Goal: Check status

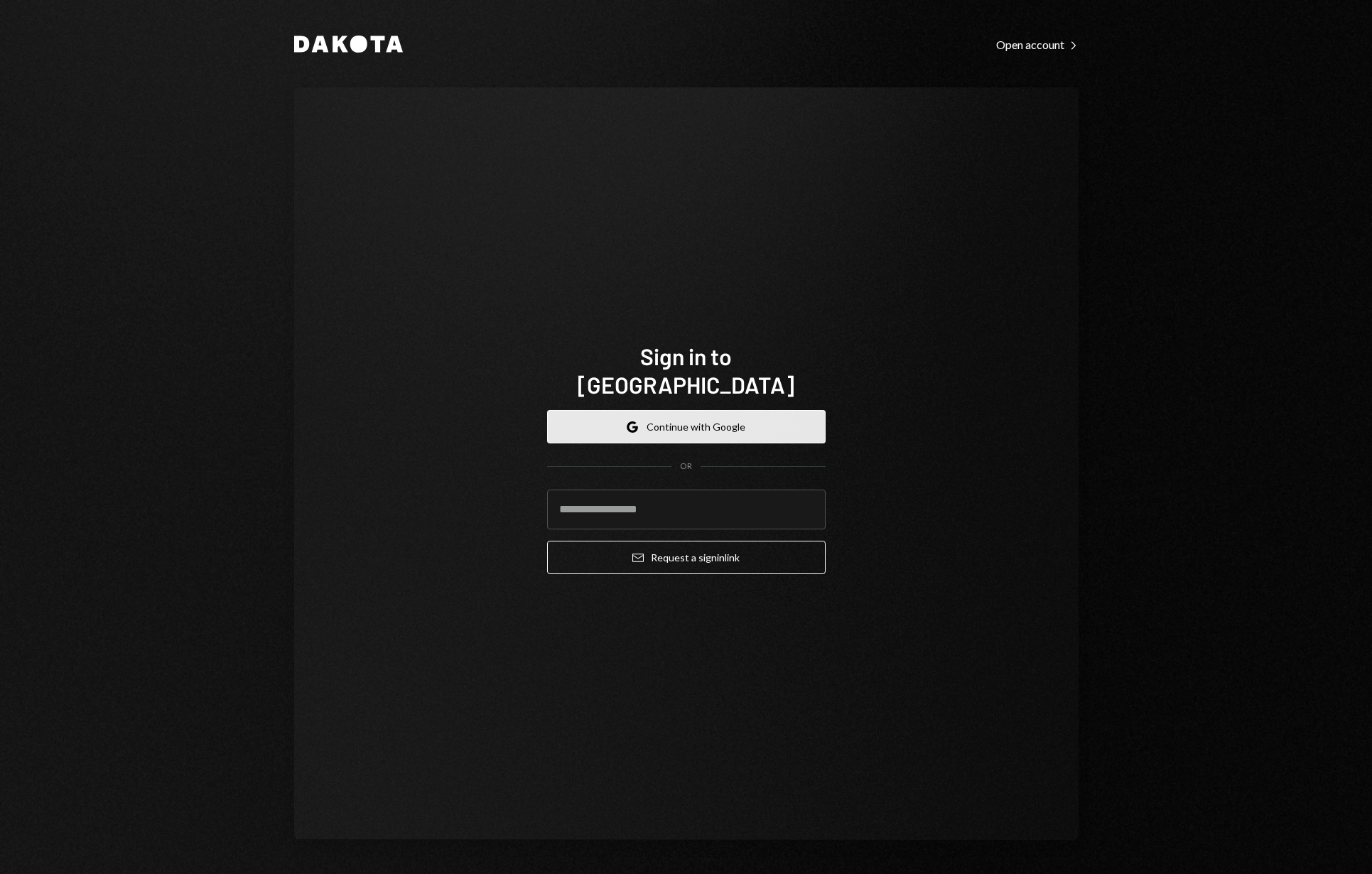
click at [660, 415] on button "Google Continue with Google" at bounding box center [686, 426] width 279 height 33
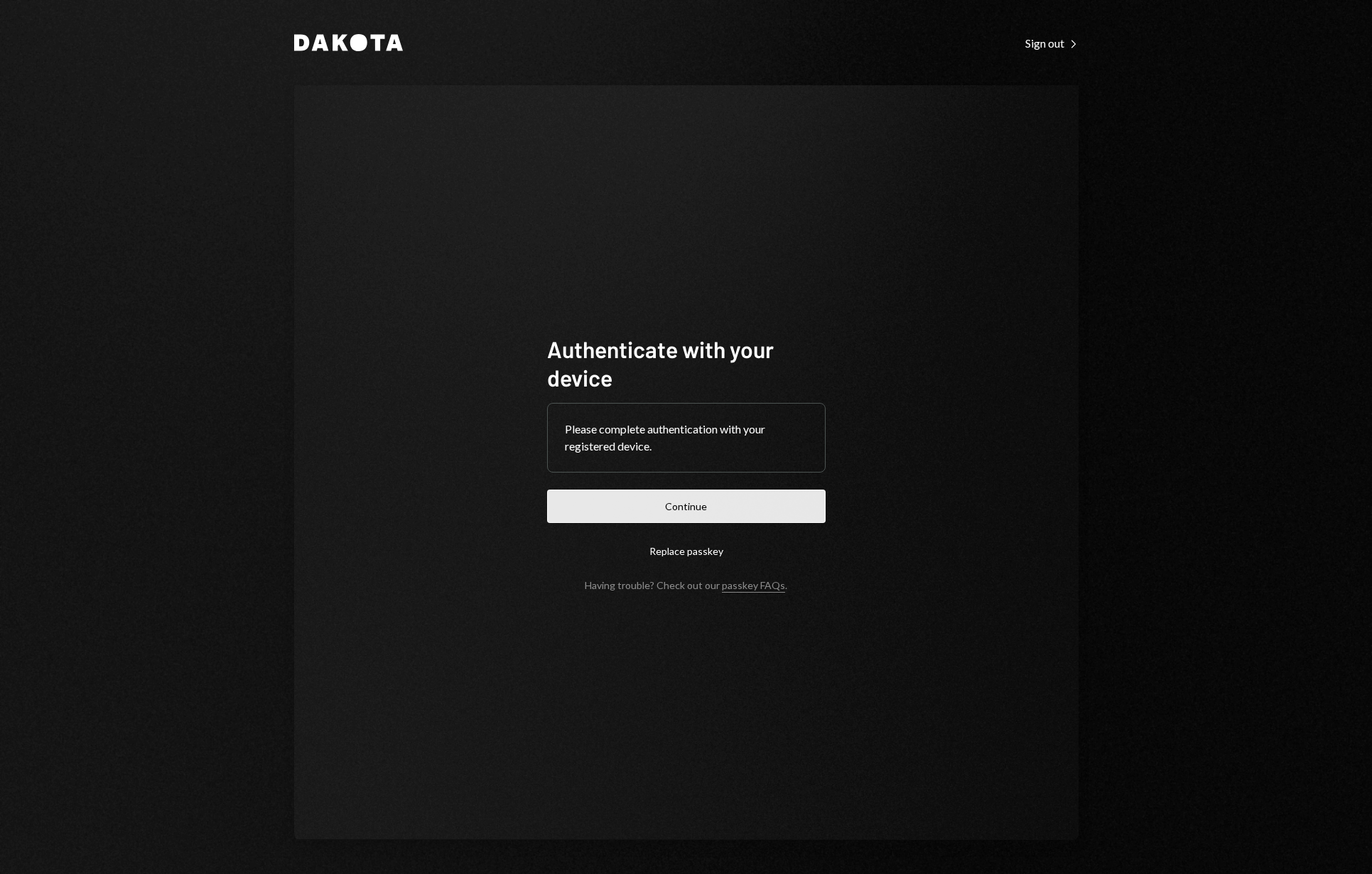
click at [703, 505] on button "Continue" at bounding box center [686, 506] width 279 height 33
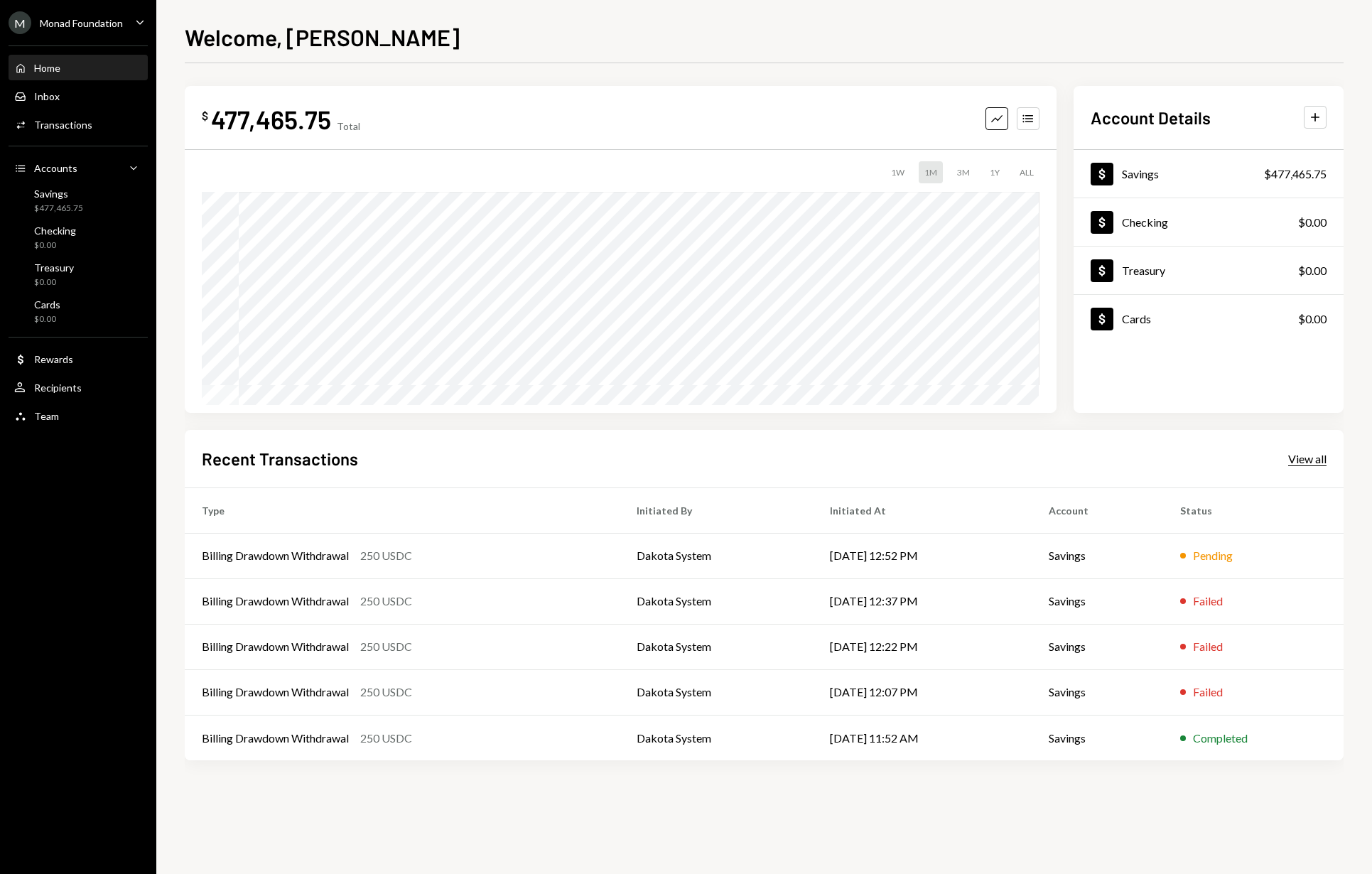
click at [1318, 460] on div "View all" at bounding box center [1307, 459] width 38 height 14
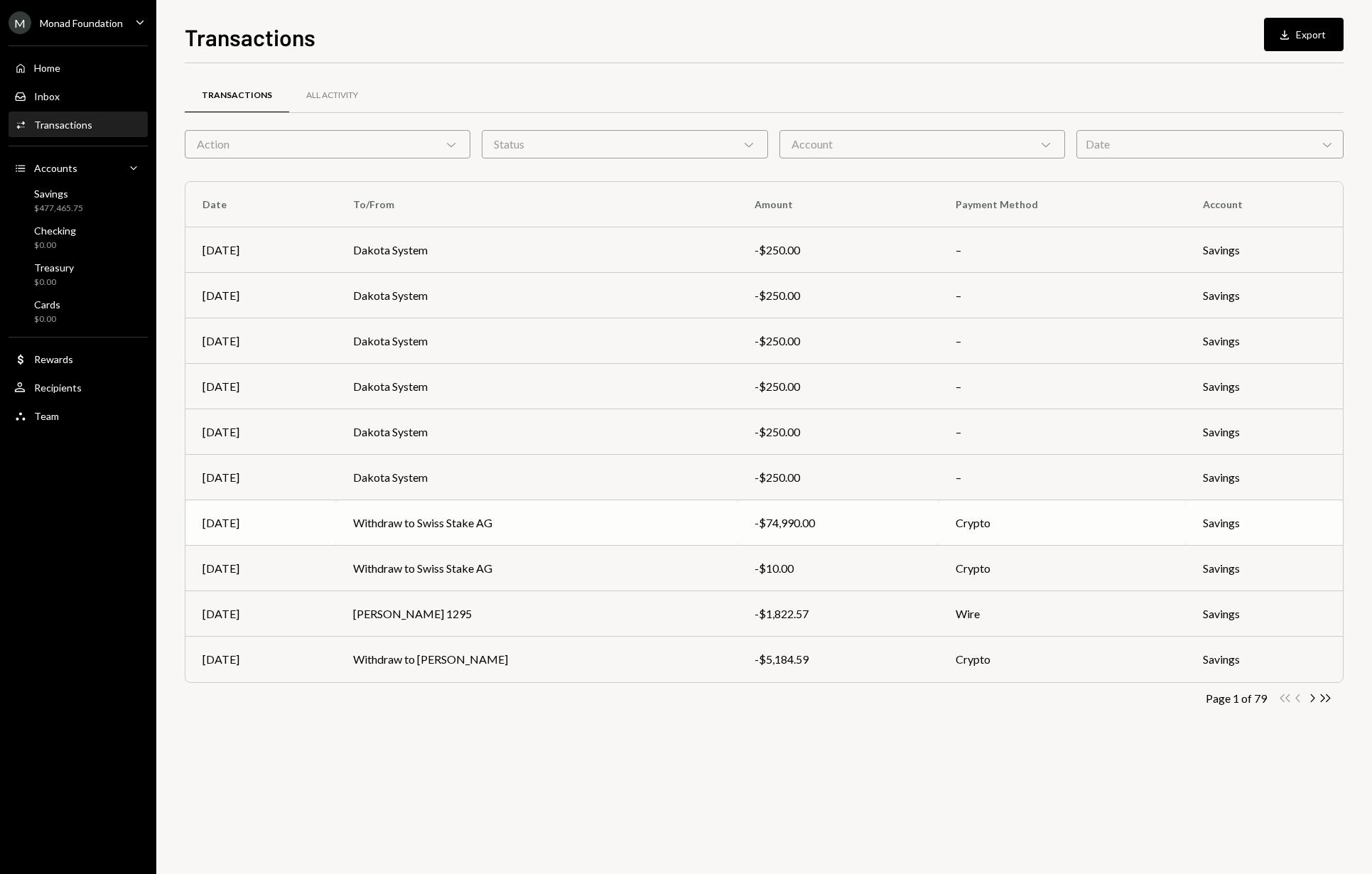
click at [602, 520] on td "Withdraw to Swiss Stake AG" at bounding box center [536, 523] width 401 height 46
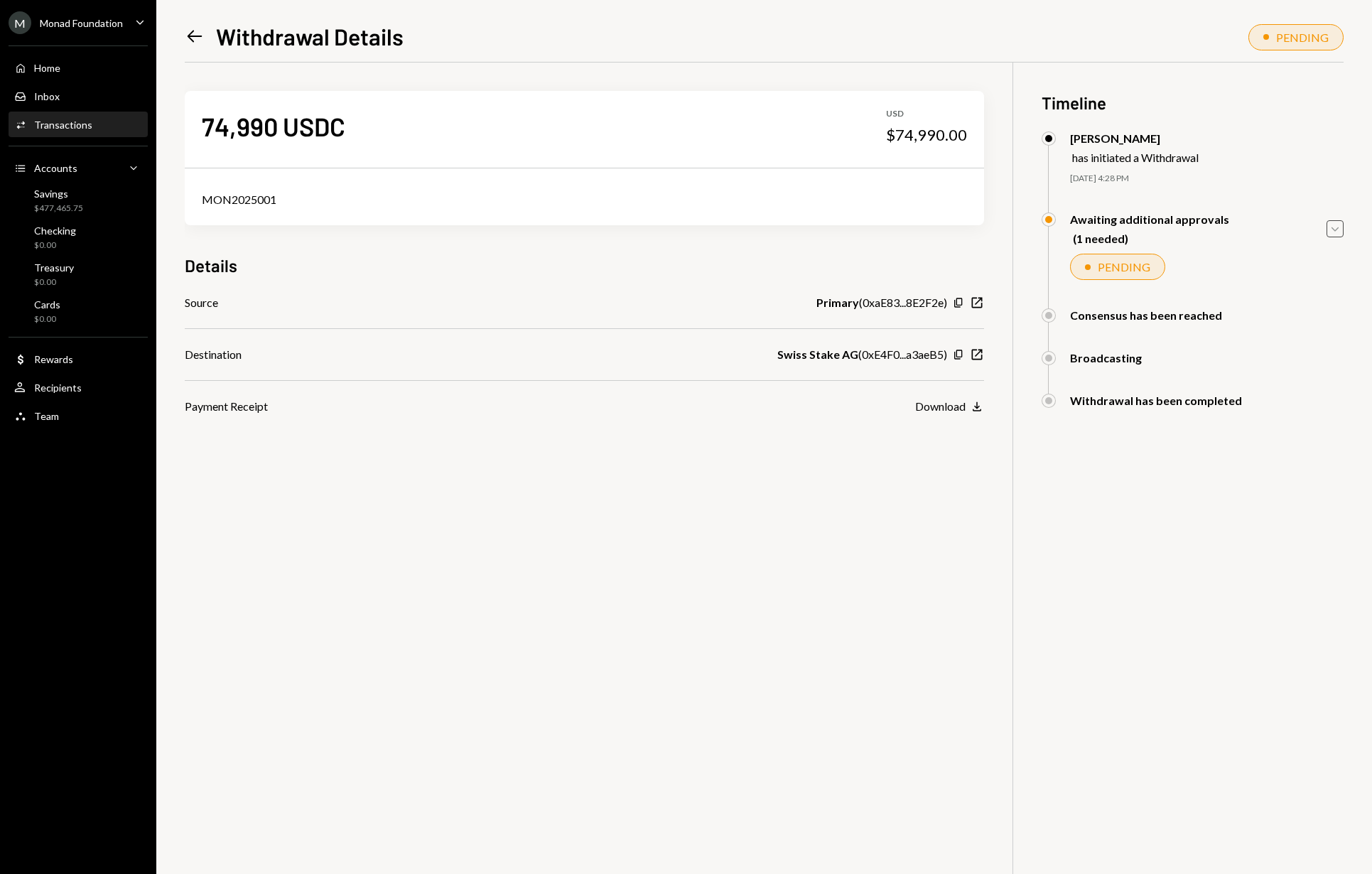
click at [1334, 231] on icon "button" at bounding box center [1334, 230] width 7 height 4
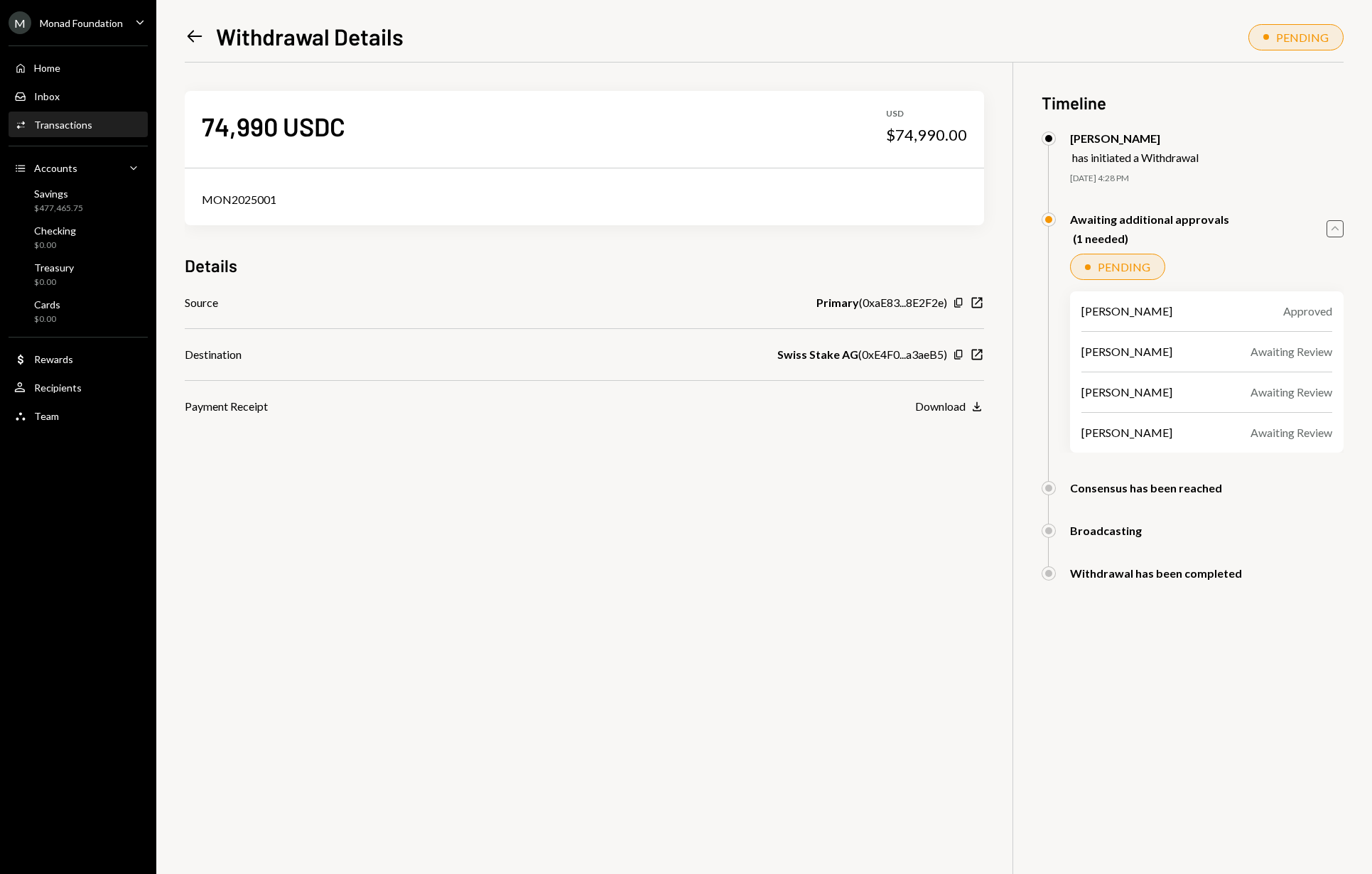
click at [198, 38] on icon "Left Arrow" at bounding box center [195, 36] width 20 height 20
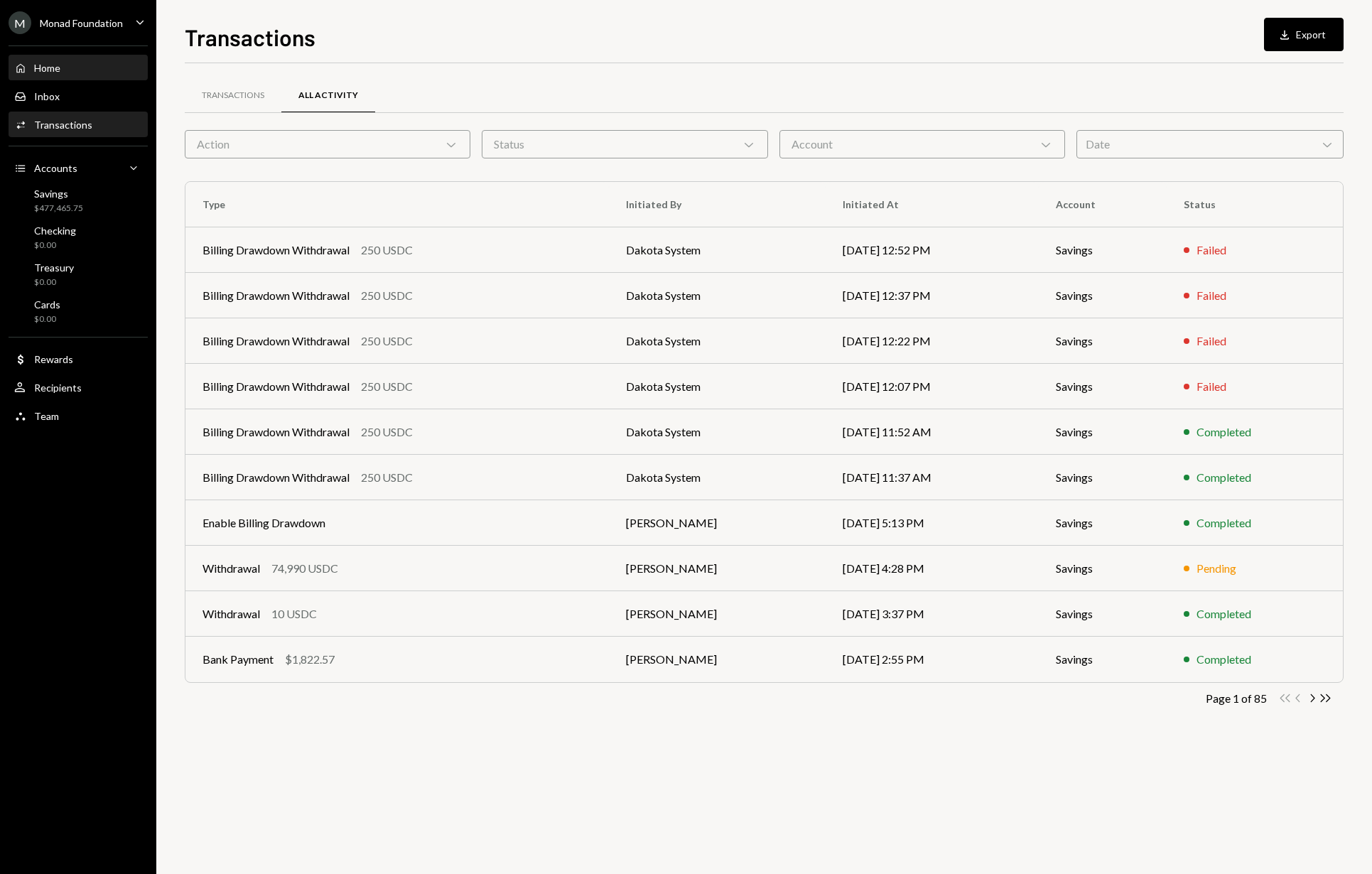
click at [72, 64] on div "Home Home" at bounding box center [78, 68] width 128 height 13
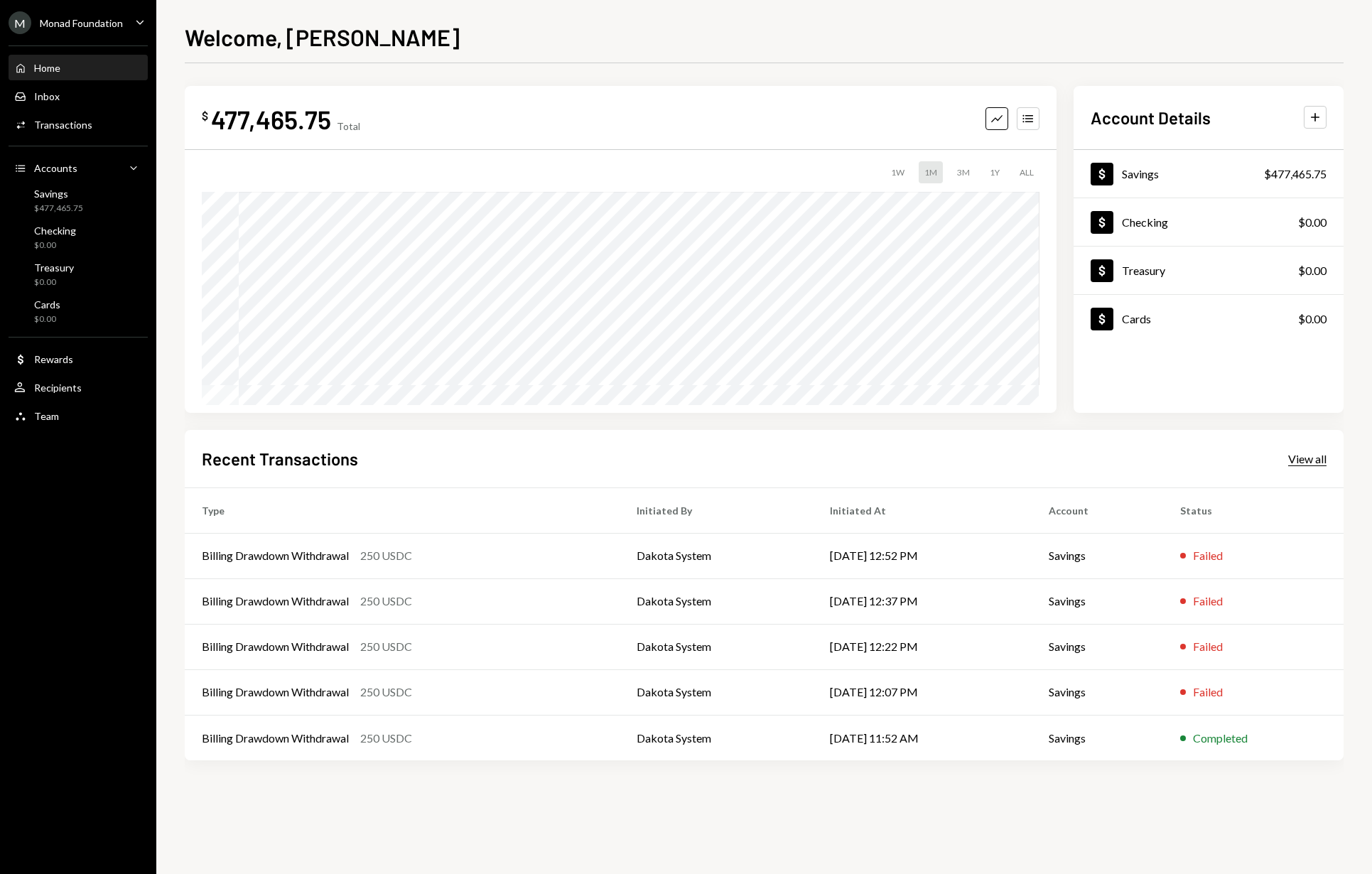
click at [1308, 457] on div "View all" at bounding box center [1307, 459] width 38 height 14
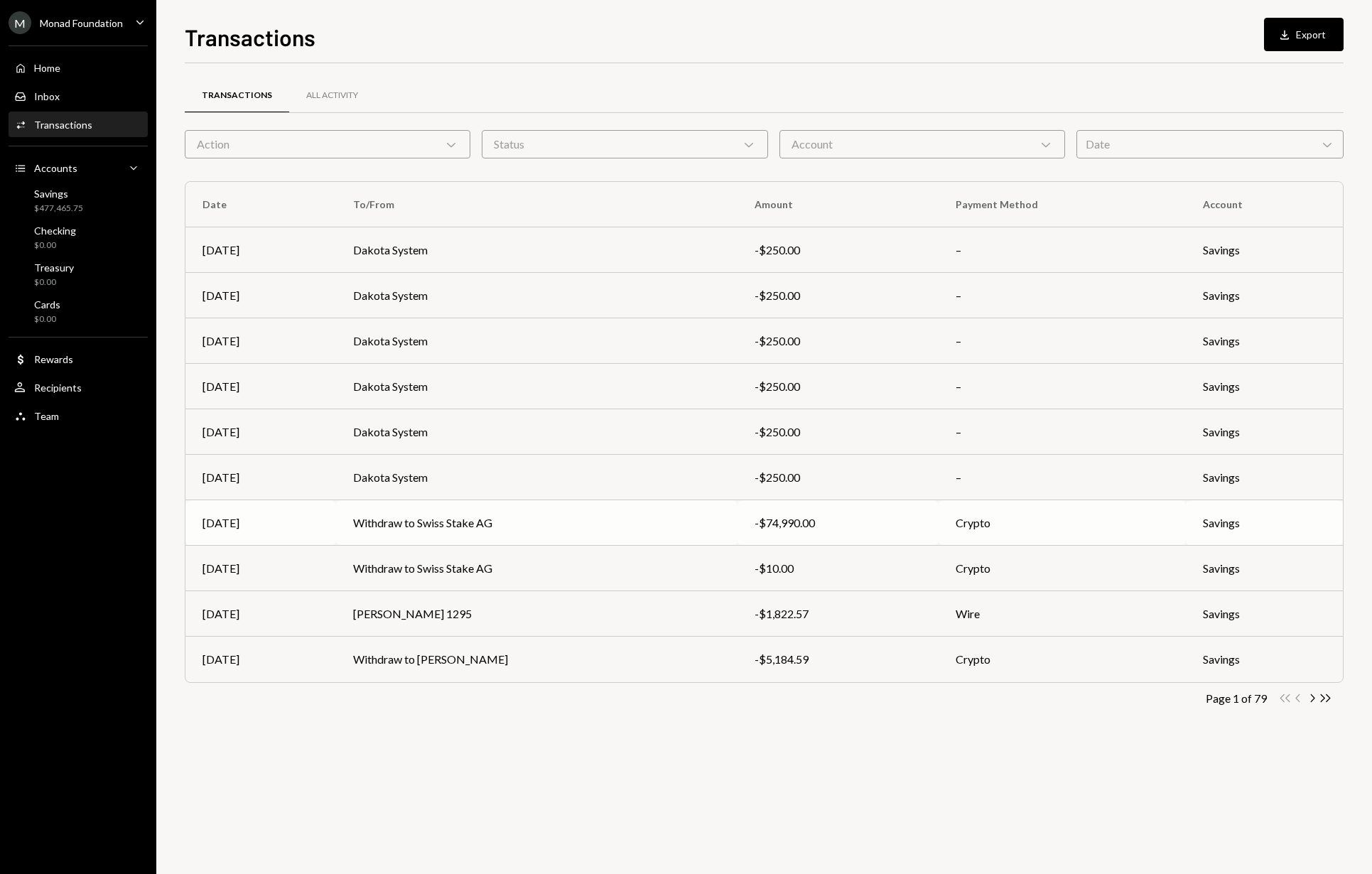
click at [1104, 526] on td "Crypto" at bounding box center [1062, 523] width 247 height 46
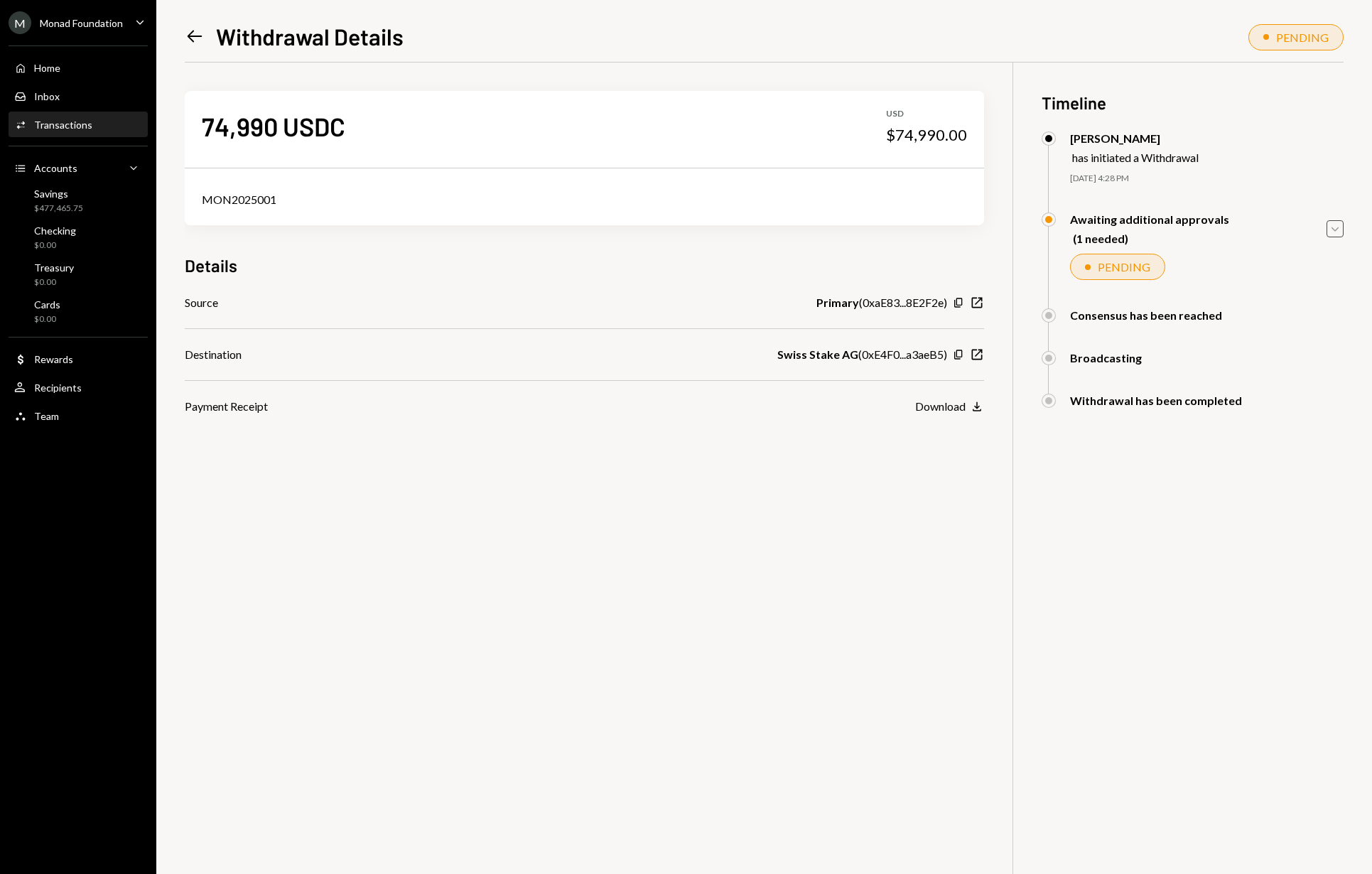
click at [1337, 229] on icon "button" at bounding box center [1334, 230] width 7 height 4
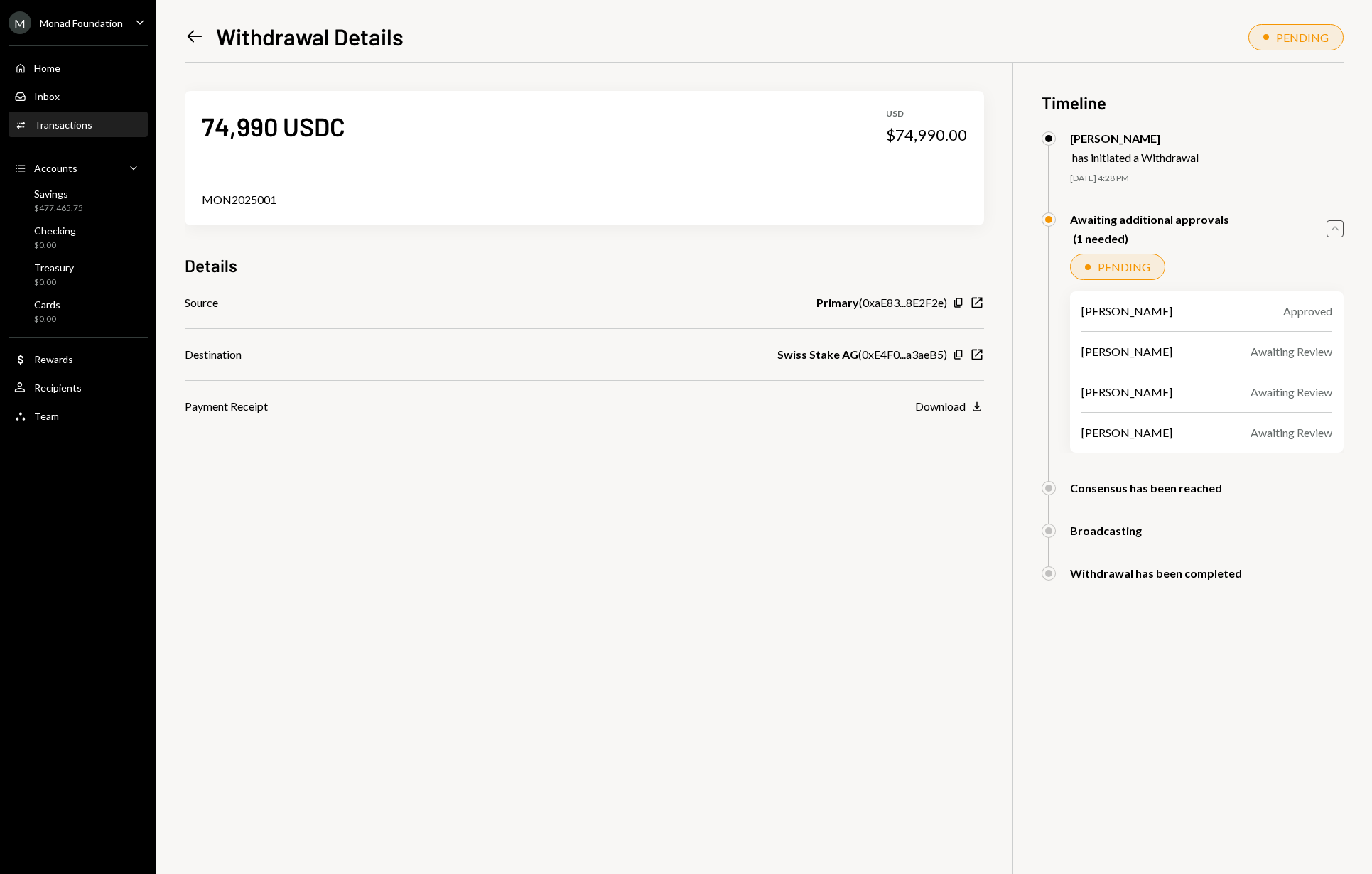
click at [1334, 228] on icon "Caret Up" at bounding box center [1334, 228] width 15 height 15
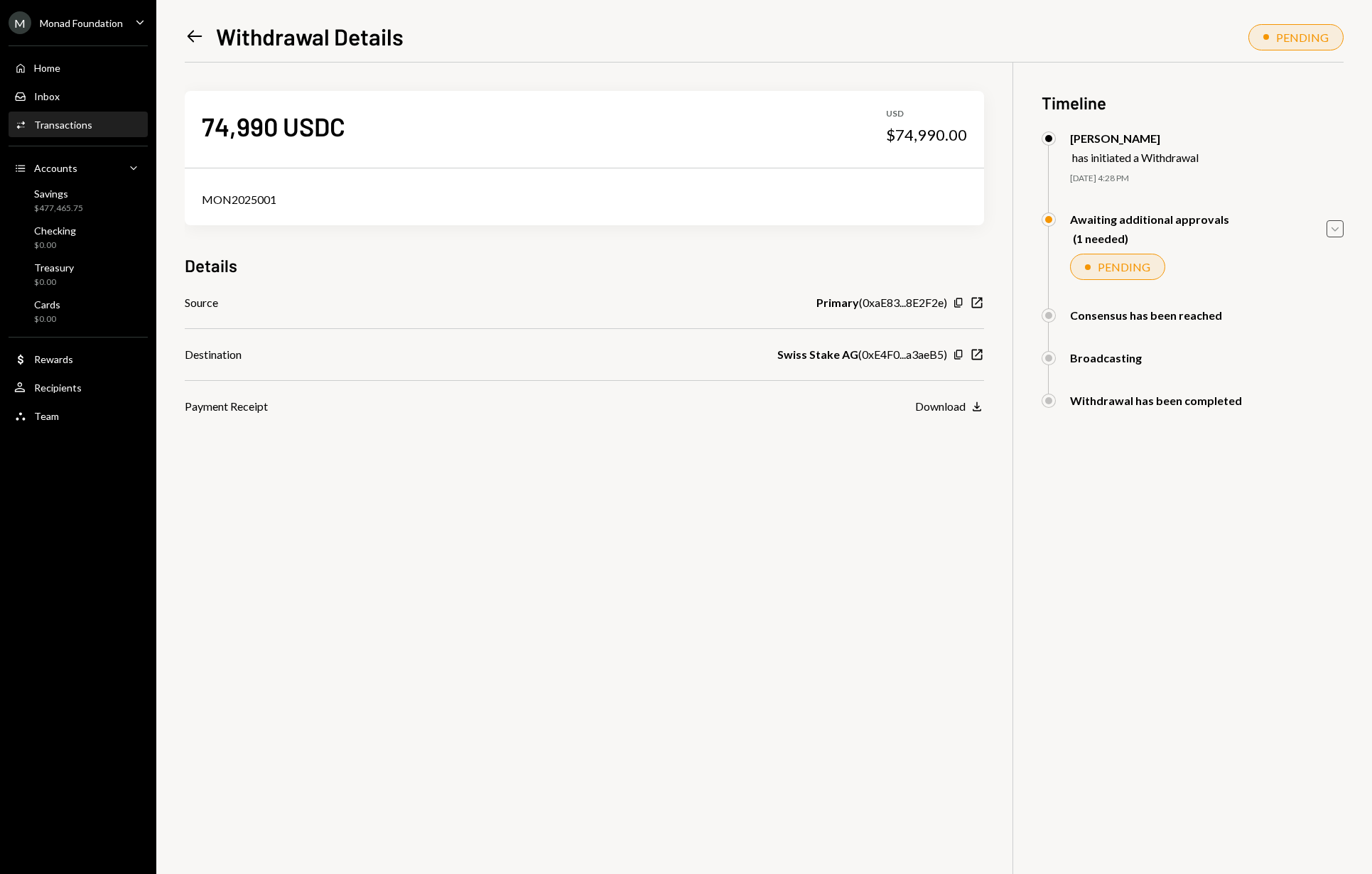
click at [197, 37] on icon at bounding box center [195, 37] width 15 height 13
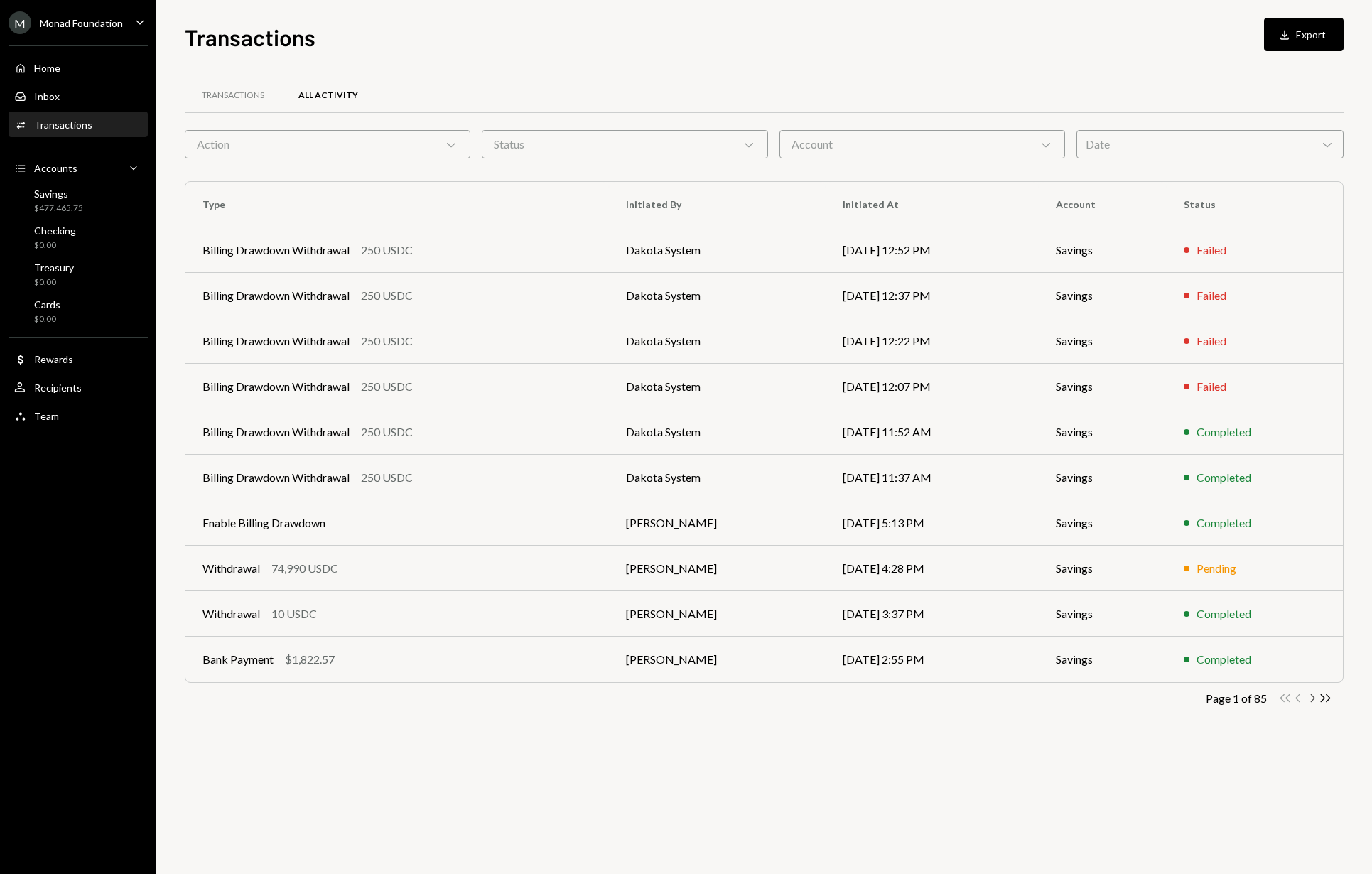
click at [1311, 699] on icon "Chevron Right" at bounding box center [1311, 698] width 13 height 13
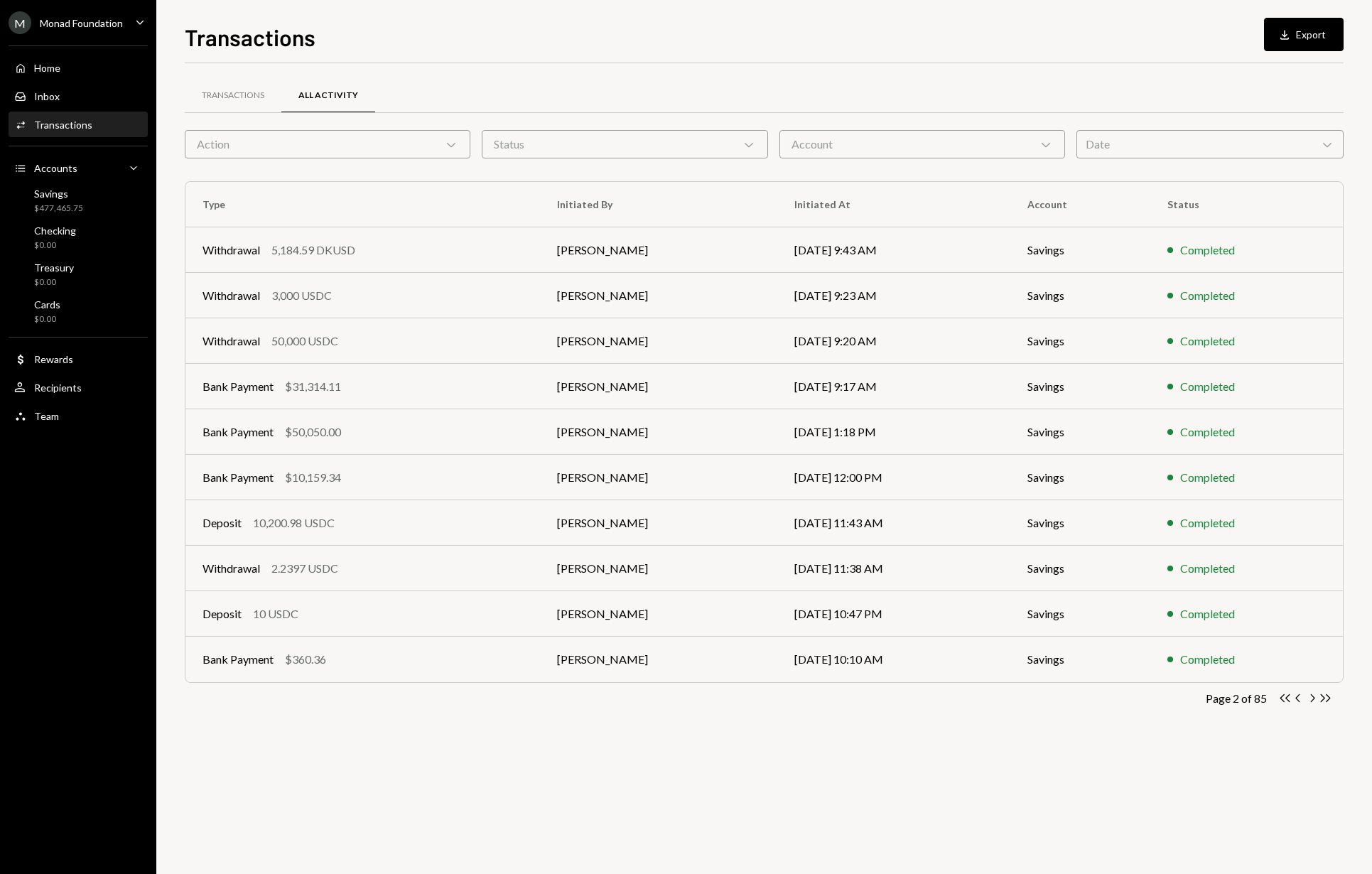
click at [1313, 700] on icon "Chevron Right" at bounding box center [1311, 698] width 13 height 13
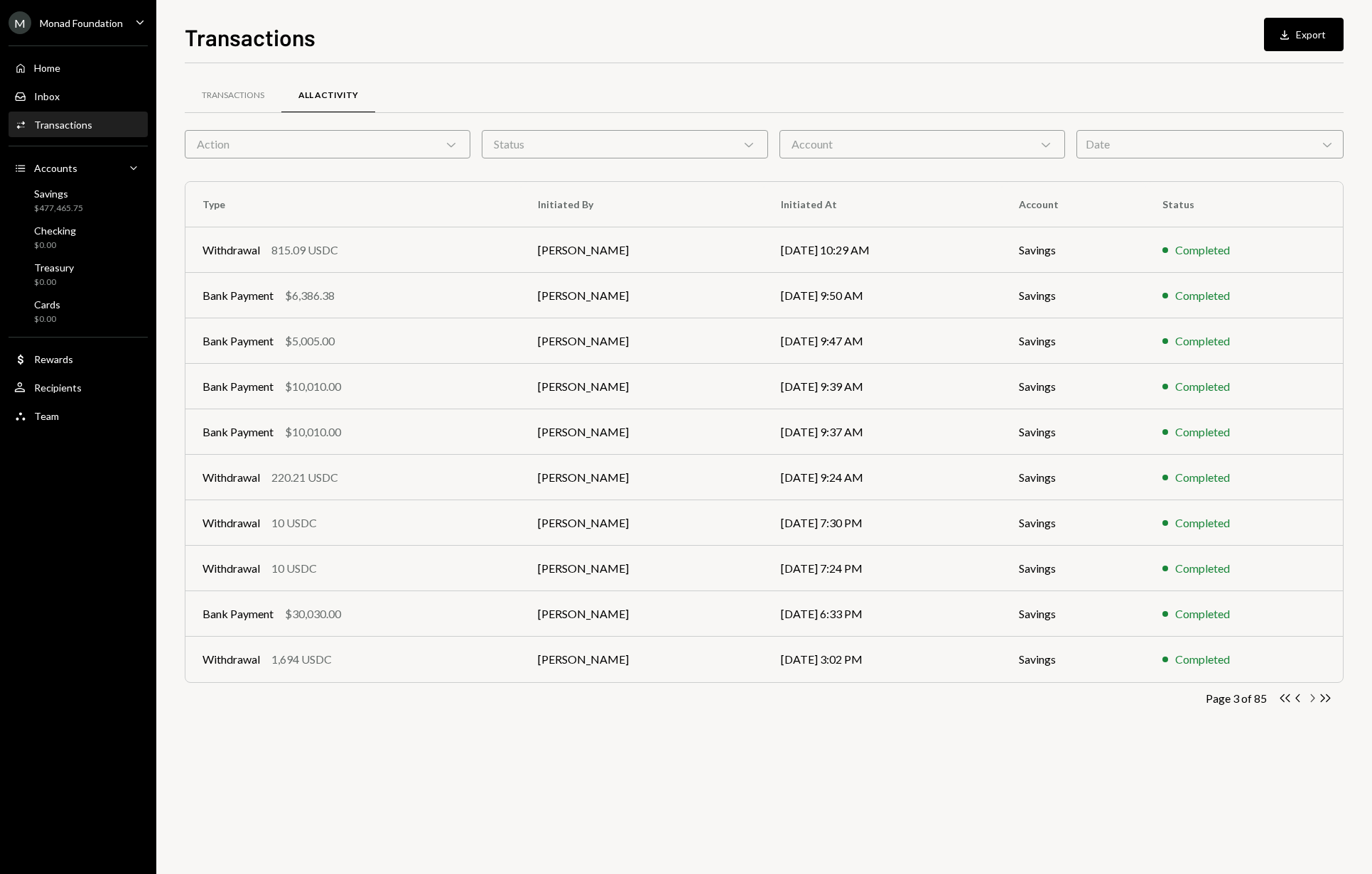
click at [1313, 700] on icon "Chevron Right" at bounding box center [1311, 698] width 13 height 13
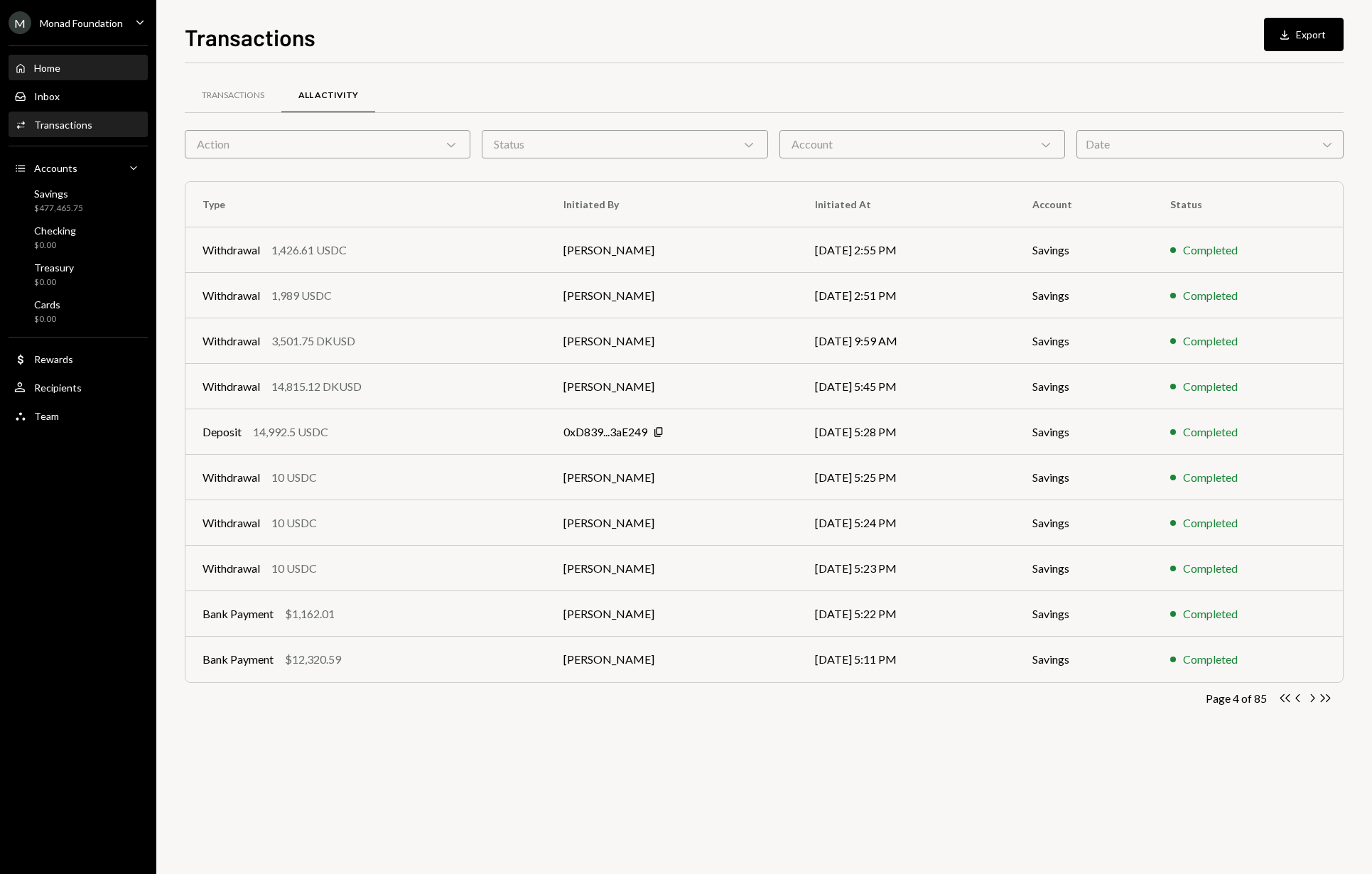
click at [49, 65] on div "Home" at bounding box center [46, 68] width 26 height 13
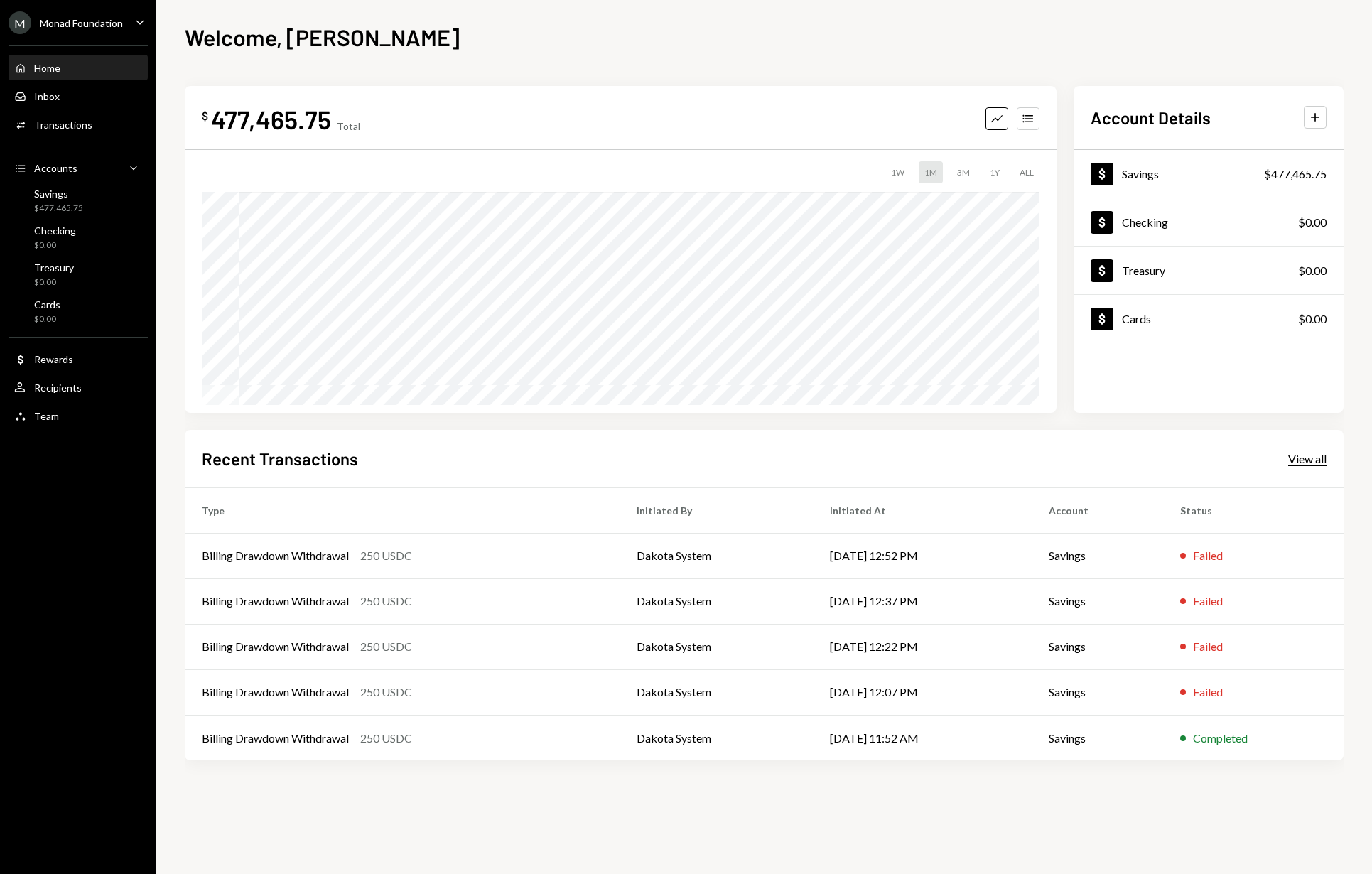
click at [1306, 466] on div "View all" at bounding box center [1307, 459] width 38 height 14
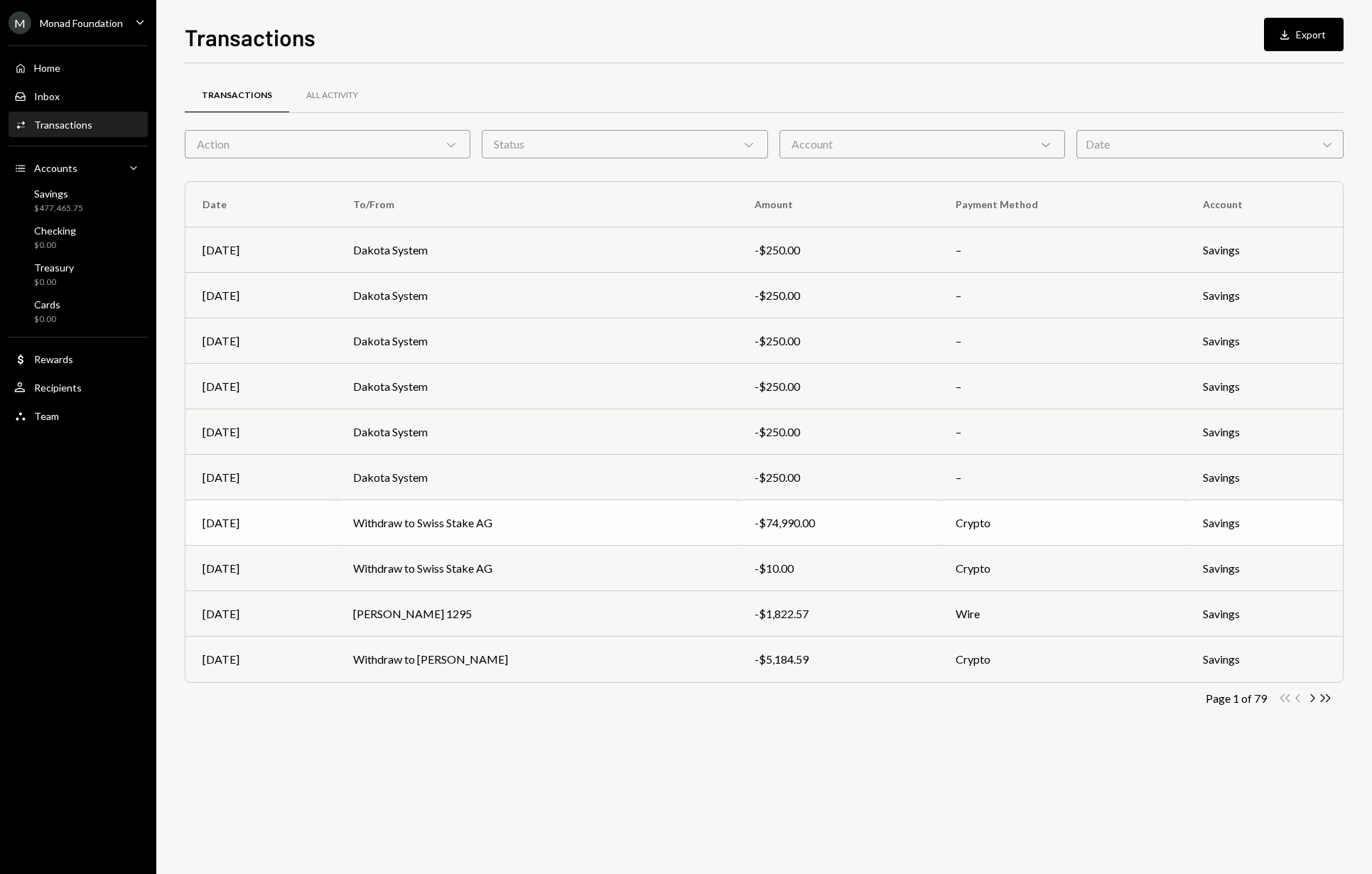
click at [1099, 522] on td "Crypto" at bounding box center [1062, 523] width 247 height 46
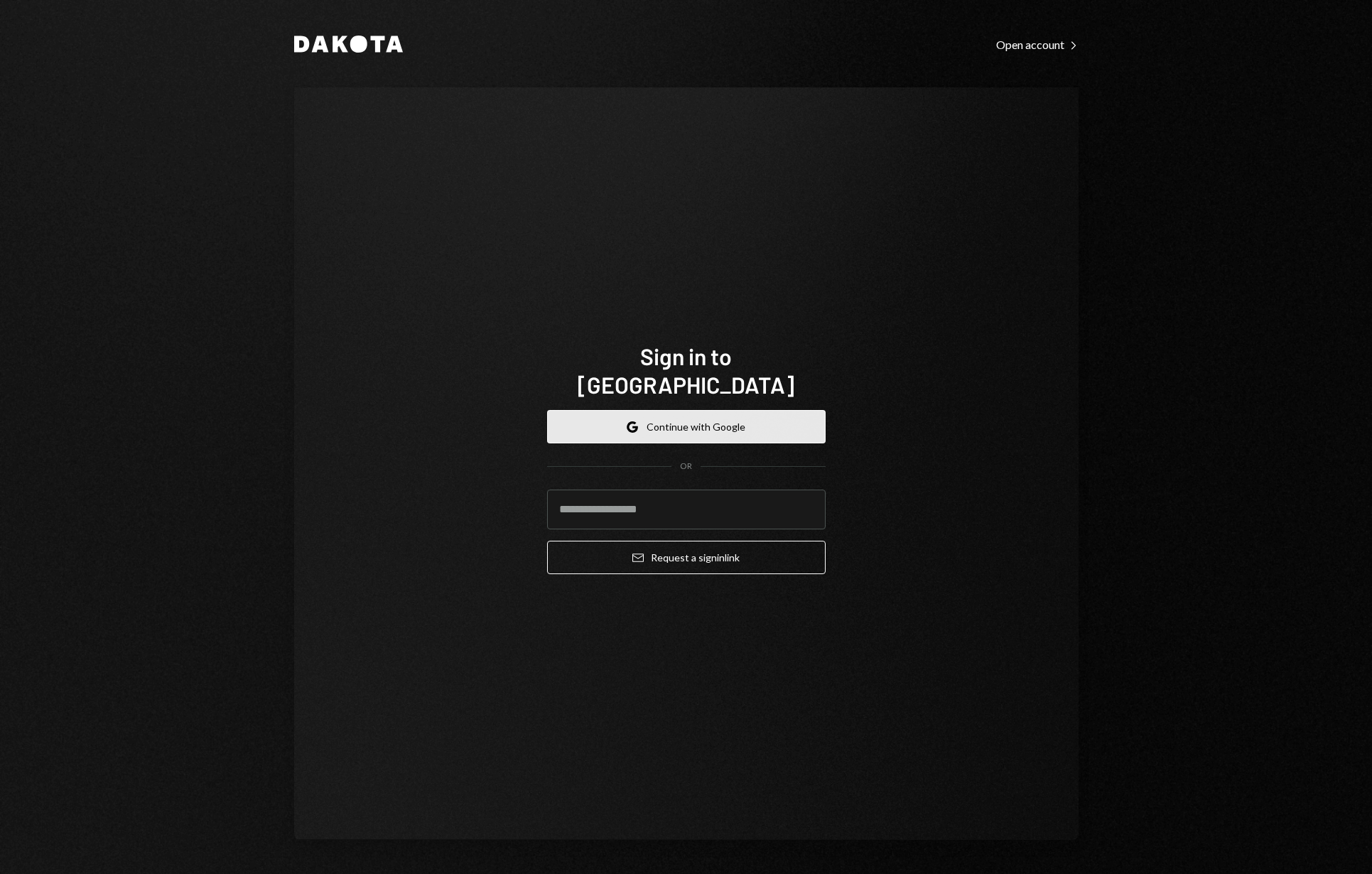
click at [679, 410] on button "Google Continue with Google" at bounding box center [686, 426] width 279 height 33
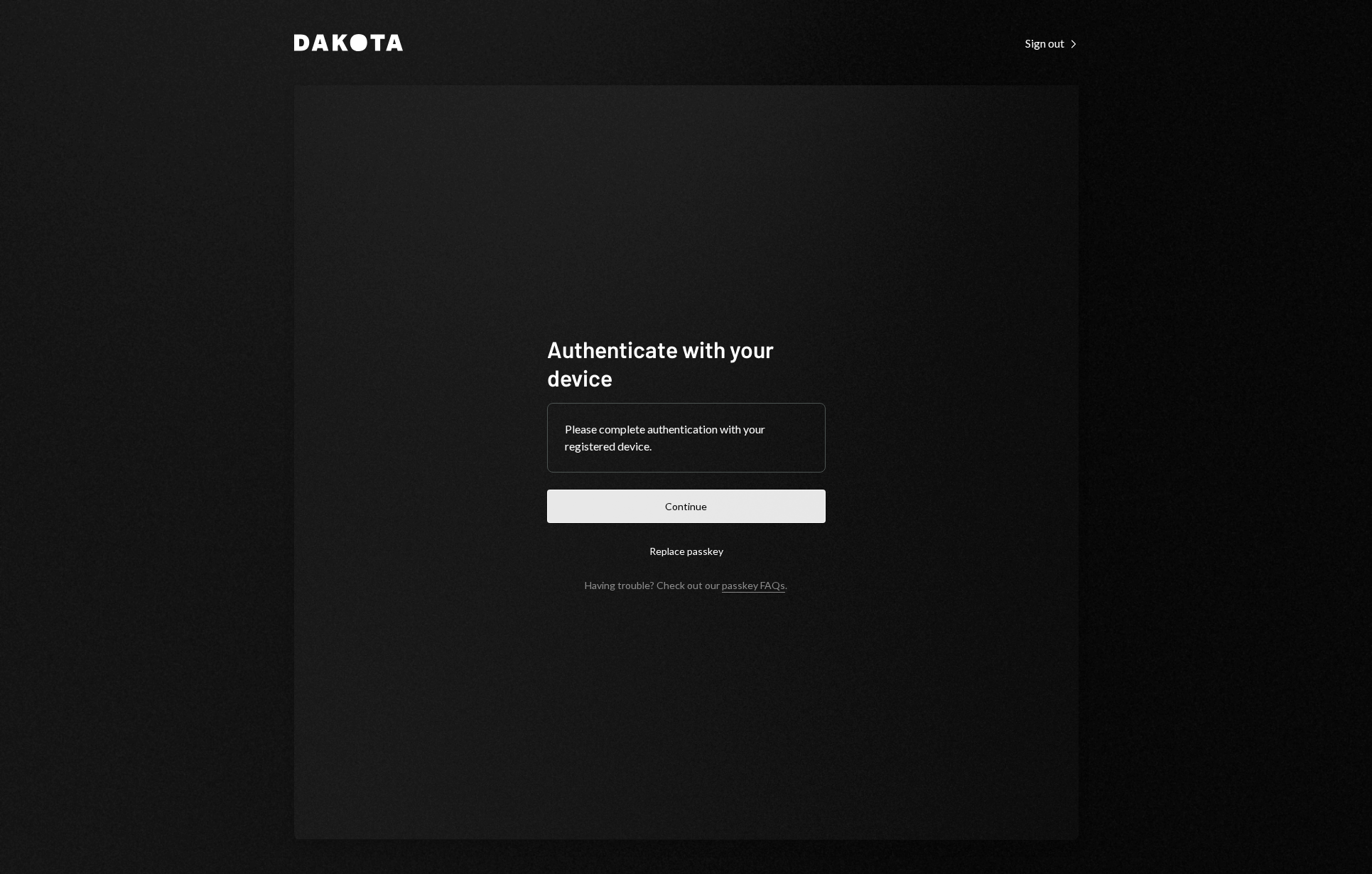
click at [631, 502] on button "Continue" at bounding box center [686, 506] width 279 height 33
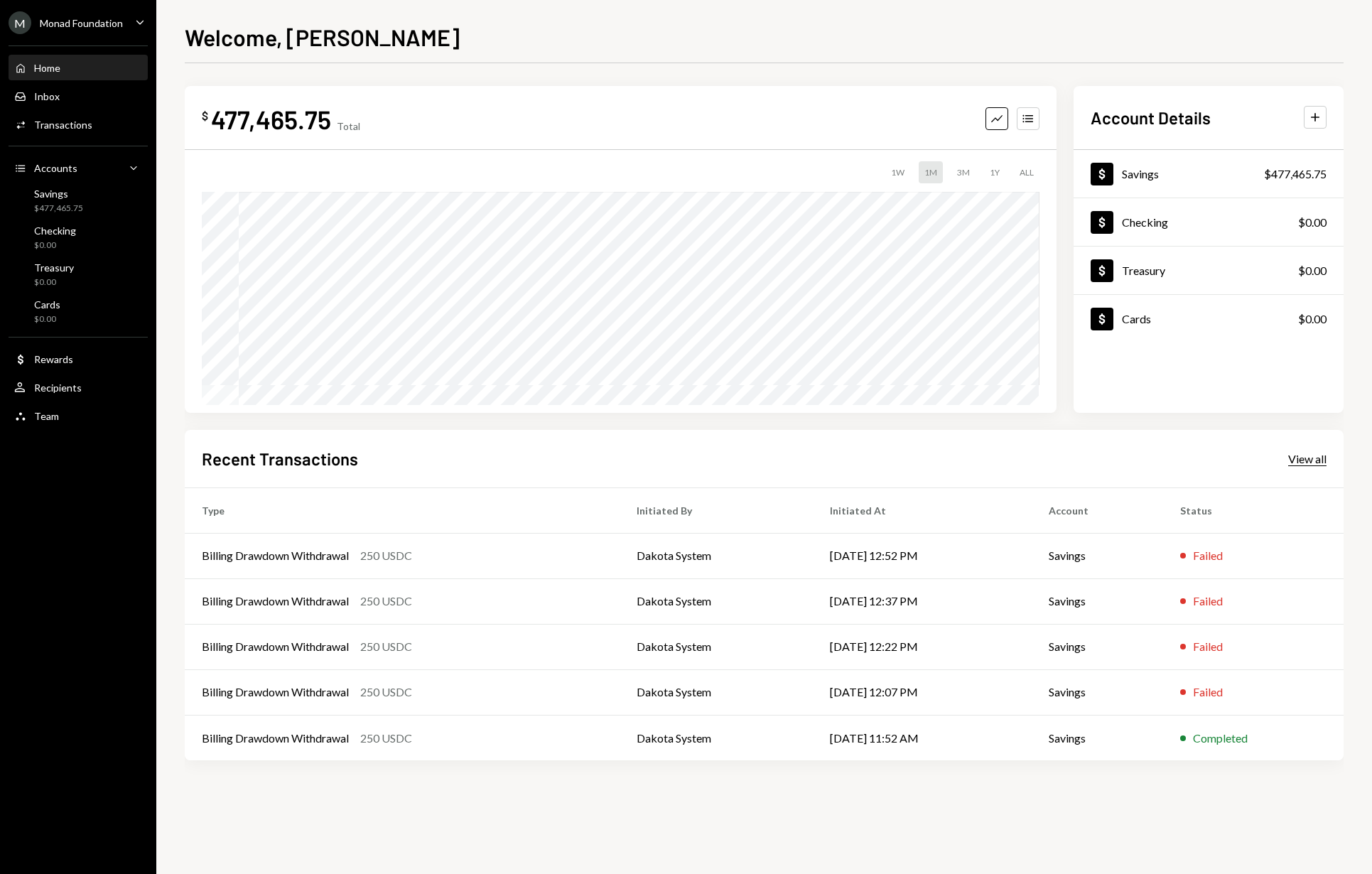
click at [1321, 458] on div "View all" at bounding box center [1307, 459] width 38 height 14
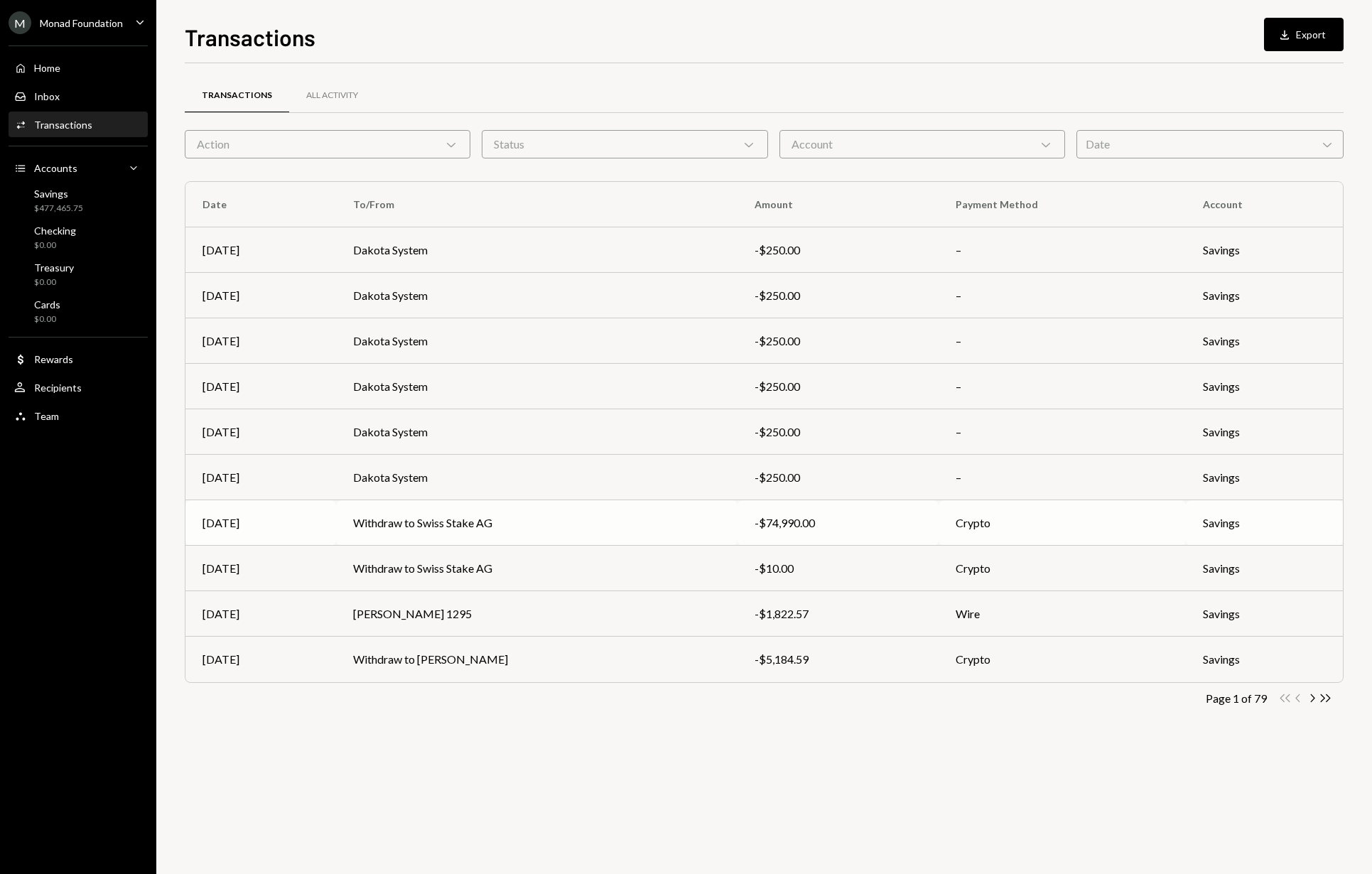
click at [1117, 528] on td "Crypto" at bounding box center [1062, 523] width 247 height 46
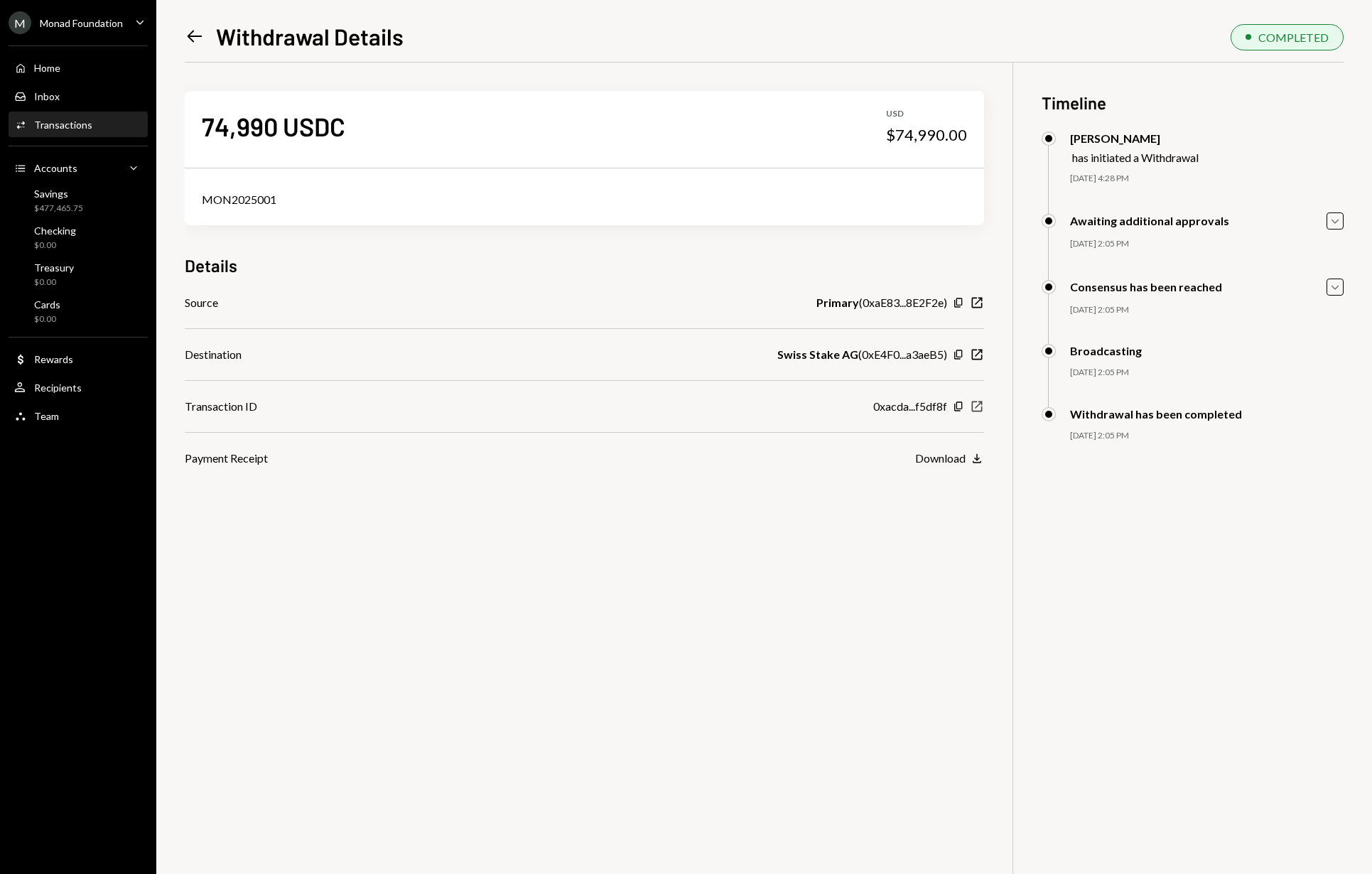
click at [977, 407] on icon "New Window" at bounding box center [977, 407] width 14 height 14
